Goal: Browse casually: Explore the website without a specific task or goal

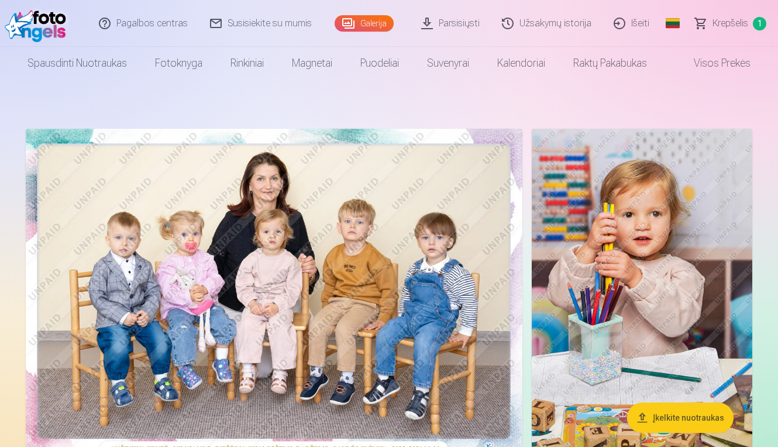
click at [371, 252] on img at bounding box center [274, 294] width 497 height 331
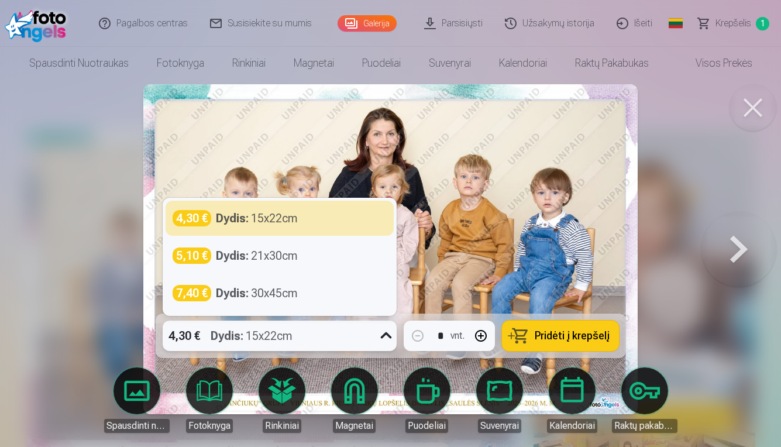
click at [308, 336] on div "4,30 € Dydis : 15x22cm" at bounding box center [269, 336] width 212 height 30
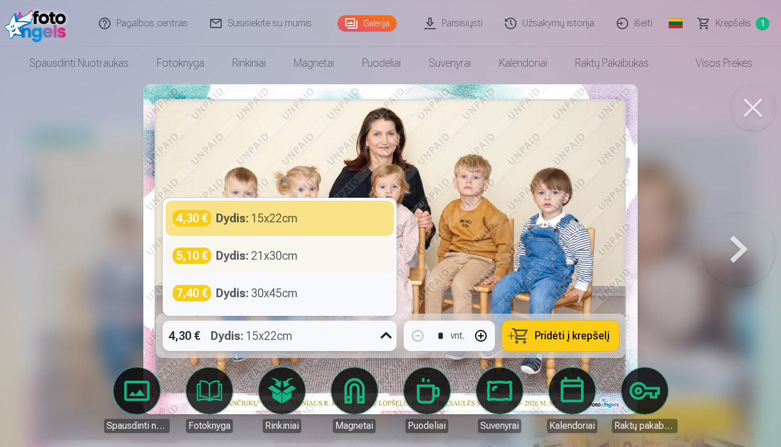
click at [307, 261] on div "5,10 € Dydis : 21x30cm" at bounding box center [280, 255] width 214 height 16
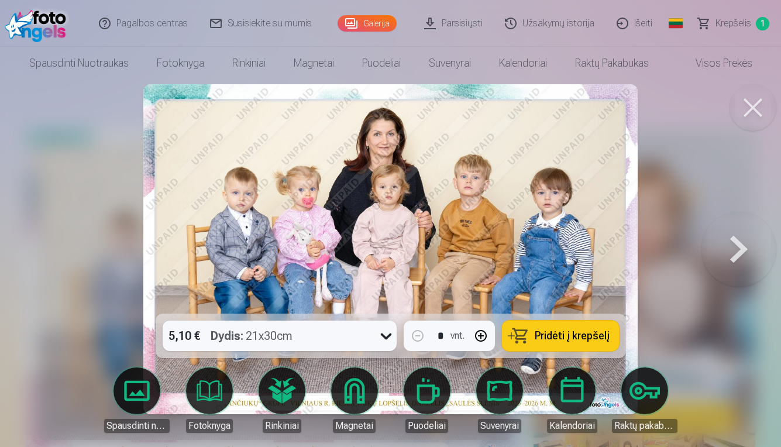
click at [750, 105] on button at bounding box center [752, 107] width 47 height 47
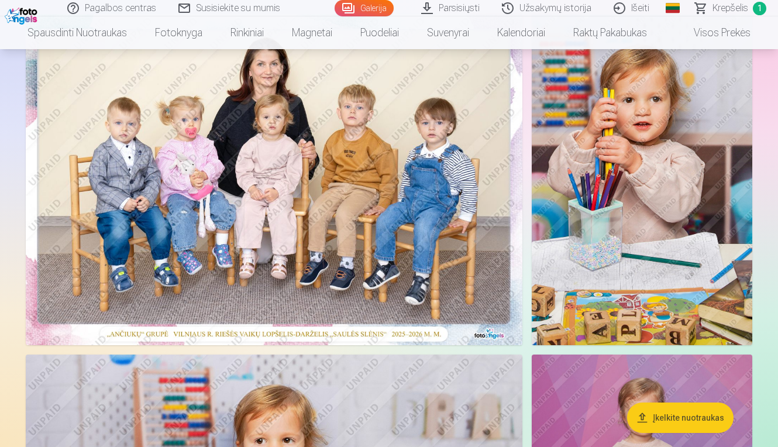
scroll to position [116, 0]
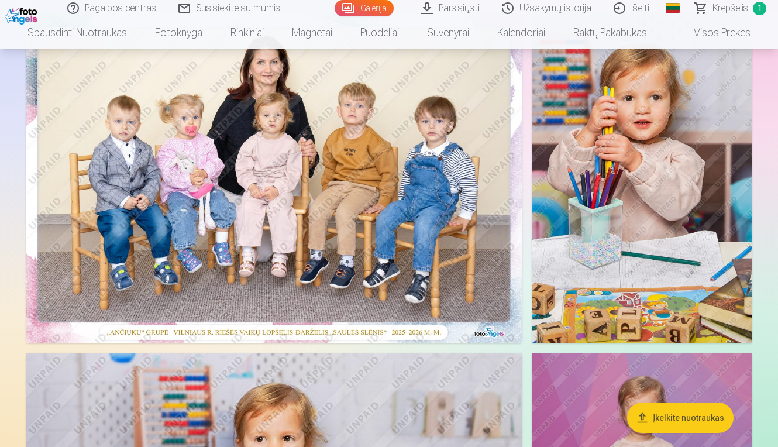
click at [655, 183] on img at bounding box center [642, 177] width 221 height 331
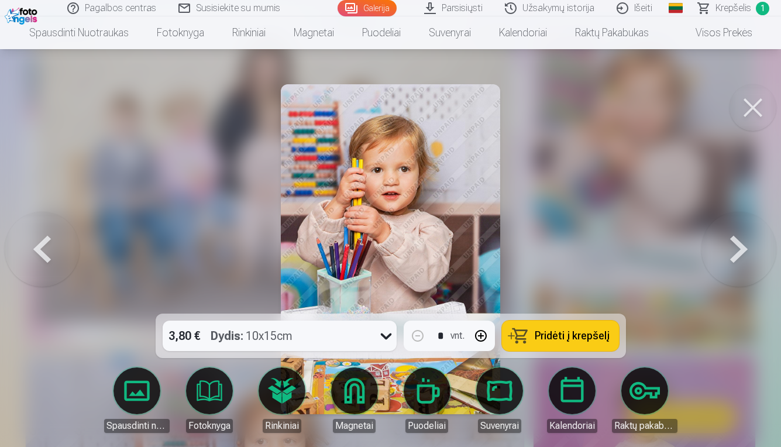
click at [756, 108] on button at bounding box center [752, 107] width 47 height 47
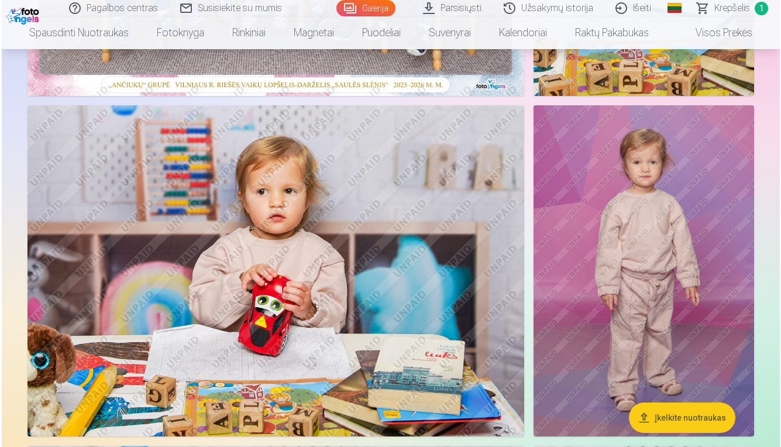
scroll to position [364, 0]
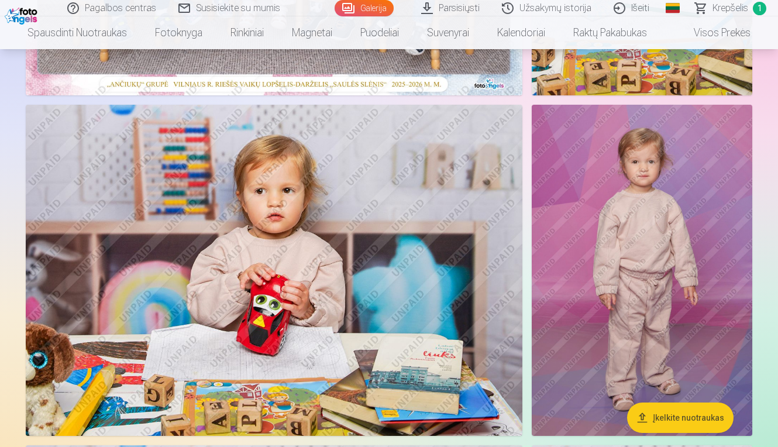
click at [378, 253] on img at bounding box center [274, 270] width 497 height 331
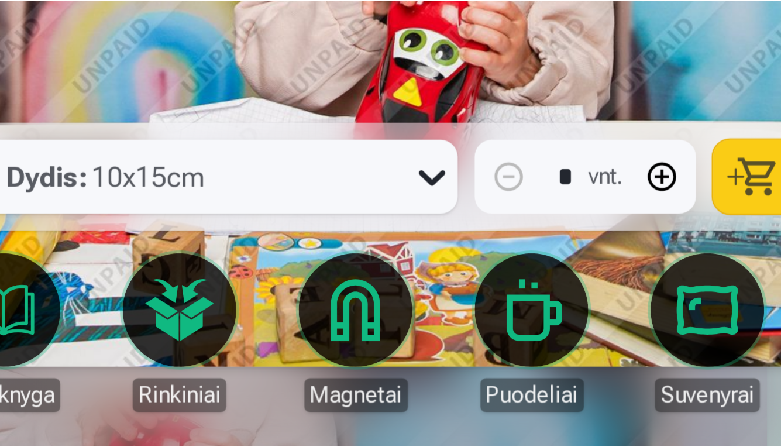
scroll to position [364, 0]
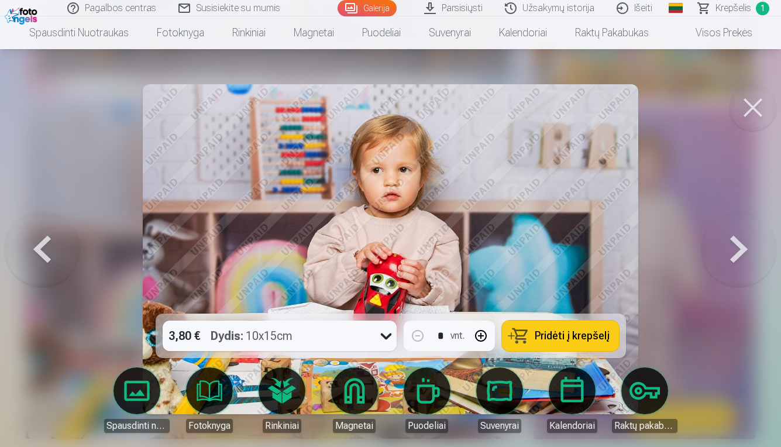
click at [754, 107] on button at bounding box center [752, 107] width 47 height 47
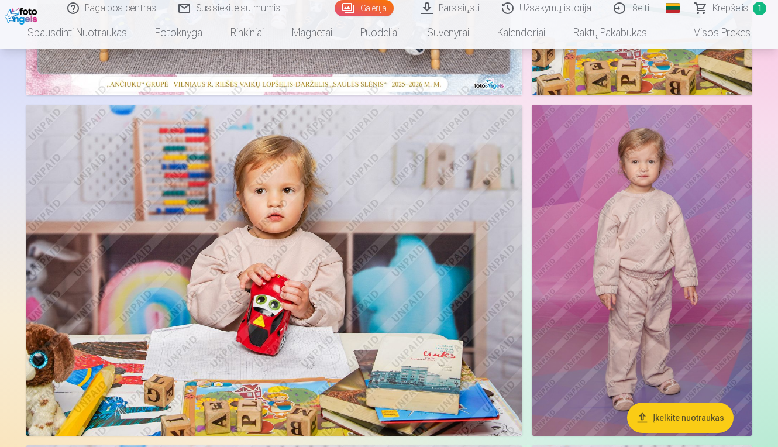
click at [640, 156] on img at bounding box center [642, 270] width 221 height 331
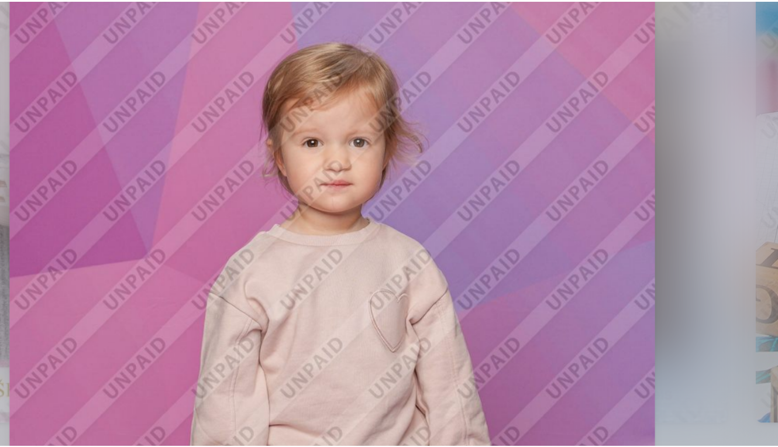
scroll to position [225, 0]
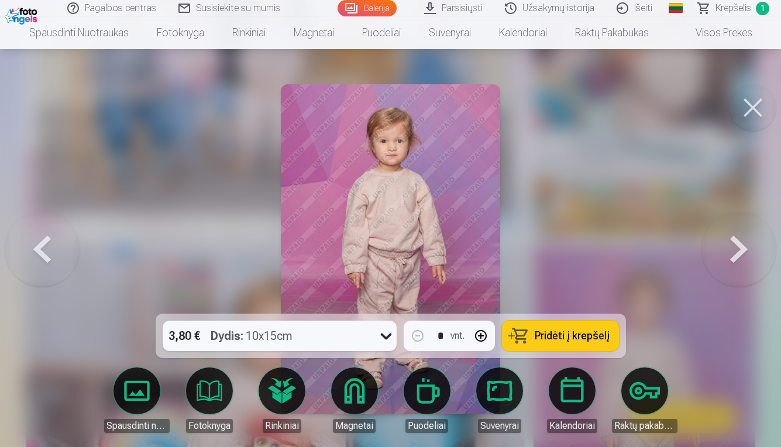
click at [750, 114] on button at bounding box center [752, 107] width 47 height 47
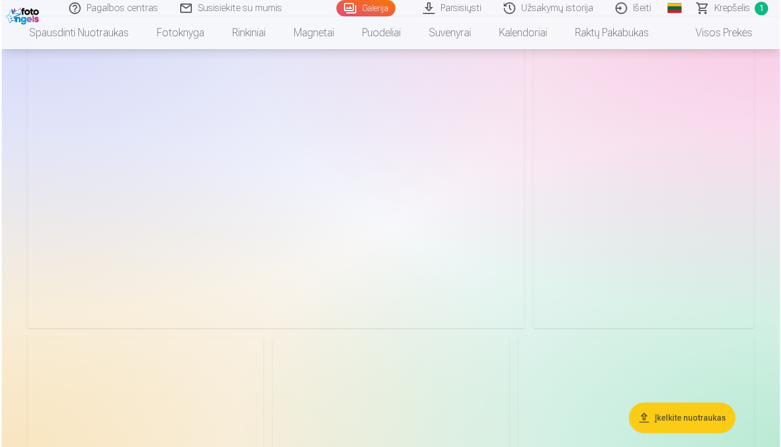
scroll to position [2986, 0]
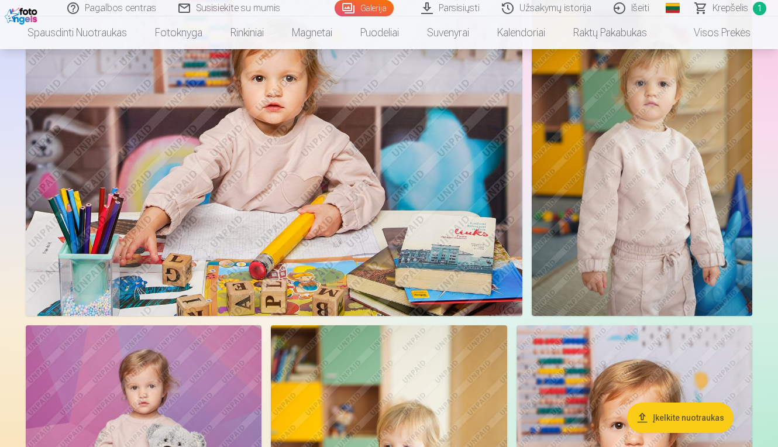
click at [604, 201] on img at bounding box center [642, 150] width 221 height 331
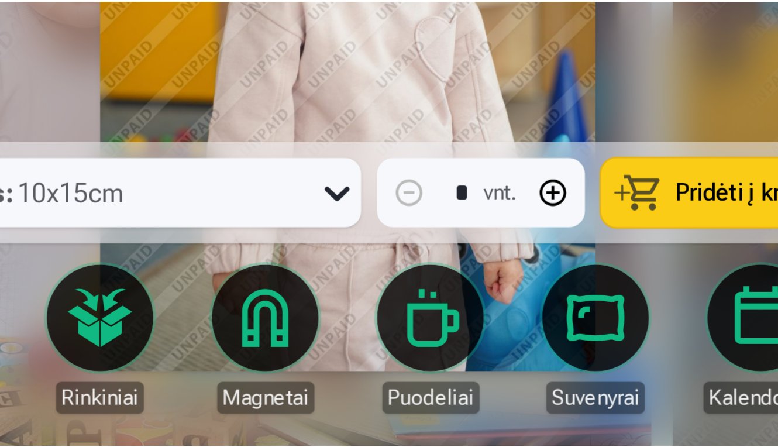
scroll to position [2986, 0]
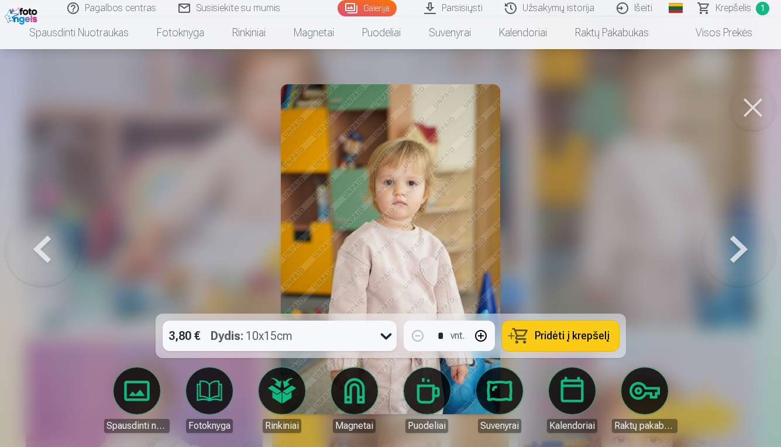
click at [743, 106] on button at bounding box center [752, 107] width 47 height 47
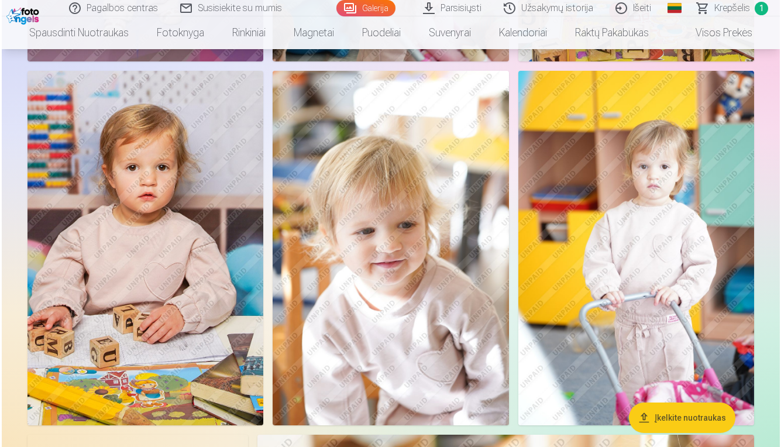
scroll to position [3606, 0]
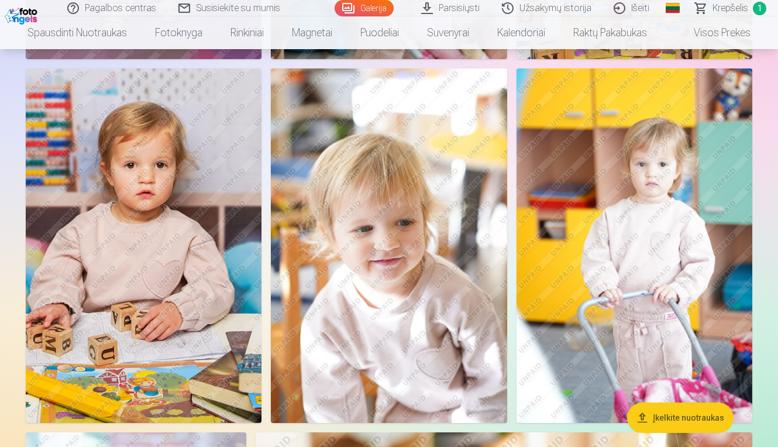
click at [635, 268] on img at bounding box center [635, 245] width 236 height 354
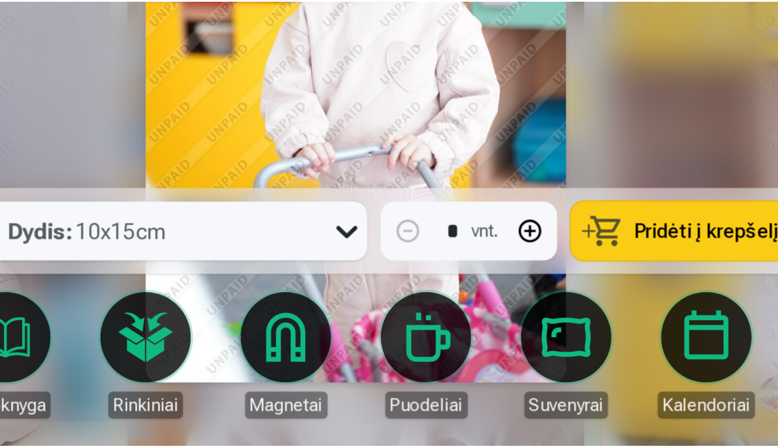
scroll to position [3606, 0]
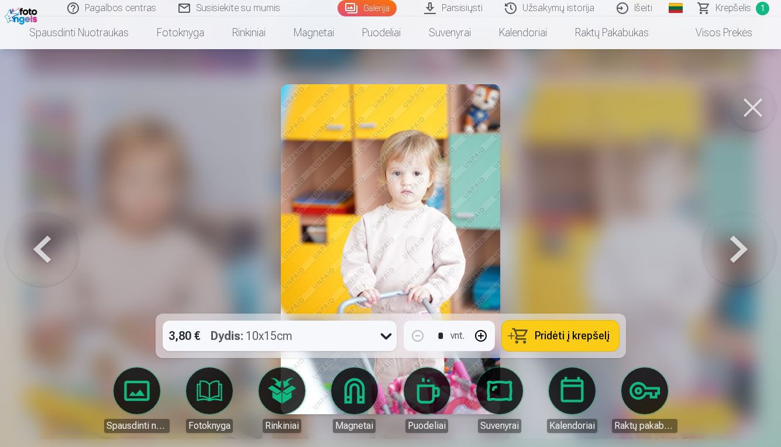
click at [755, 105] on button at bounding box center [752, 107] width 47 height 47
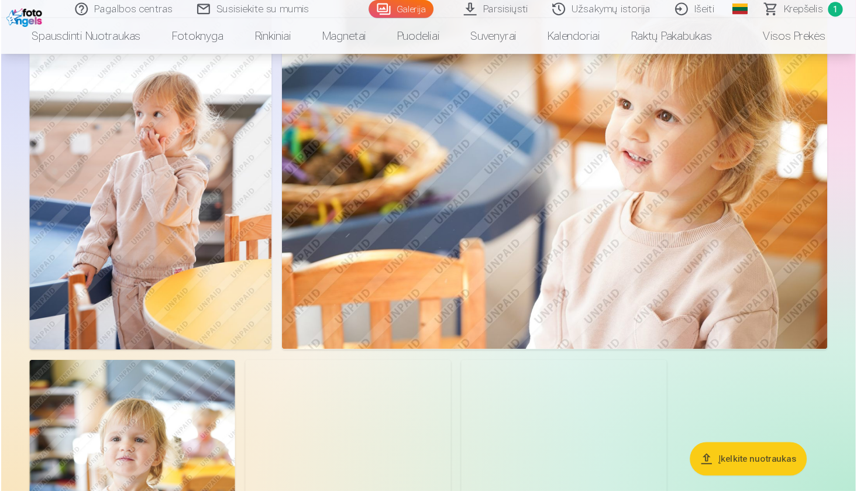
scroll to position [4041, 0]
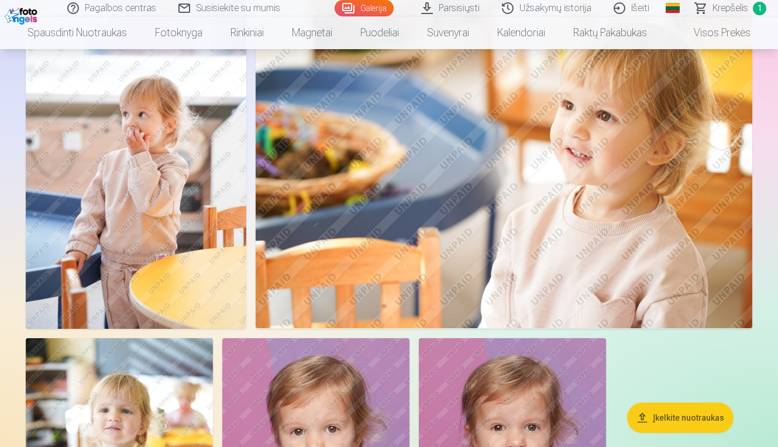
click at [570, 210] on img at bounding box center [504, 163] width 497 height 331
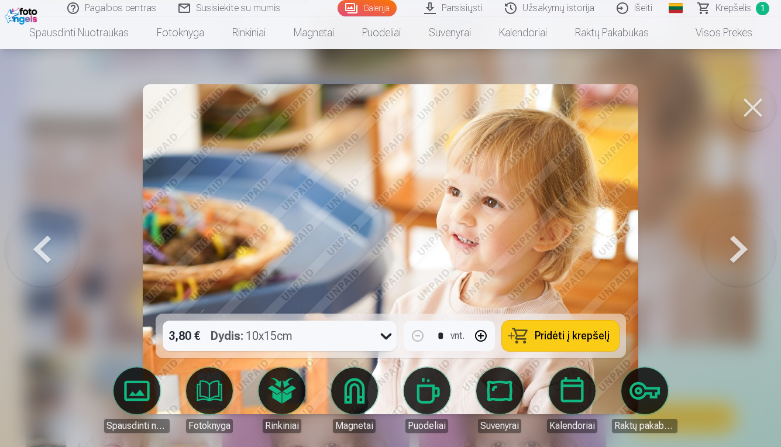
click at [755, 110] on button at bounding box center [752, 107] width 47 height 47
